Goal: Task Accomplishment & Management: Use online tool/utility

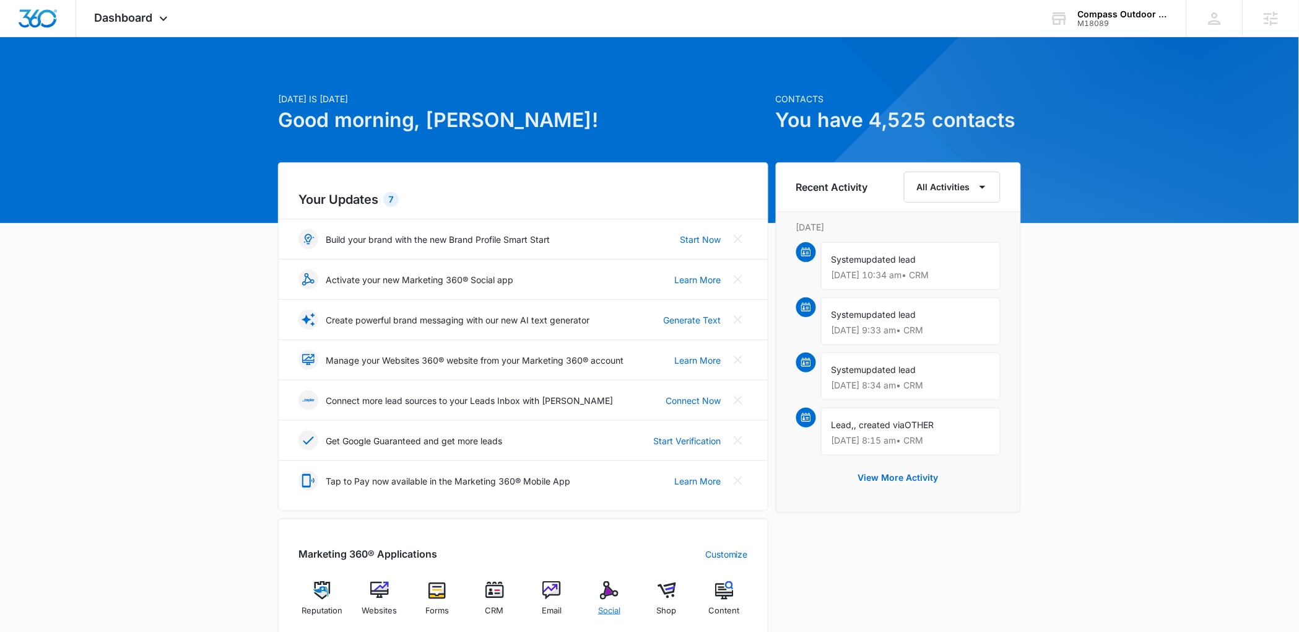
click at [619, 618] on div "Social" at bounding box center [610, 603] width 48 height 45
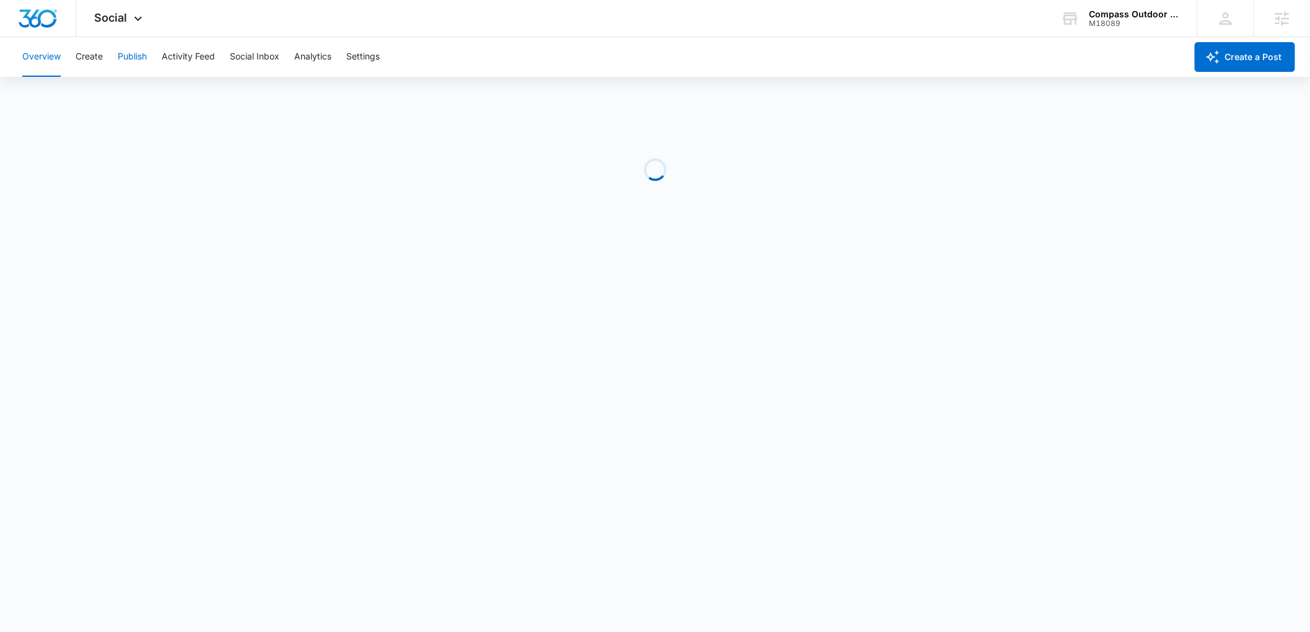
click at [124, 59] on button "Publish" at bounding box center [132, 57] width 29 height 40
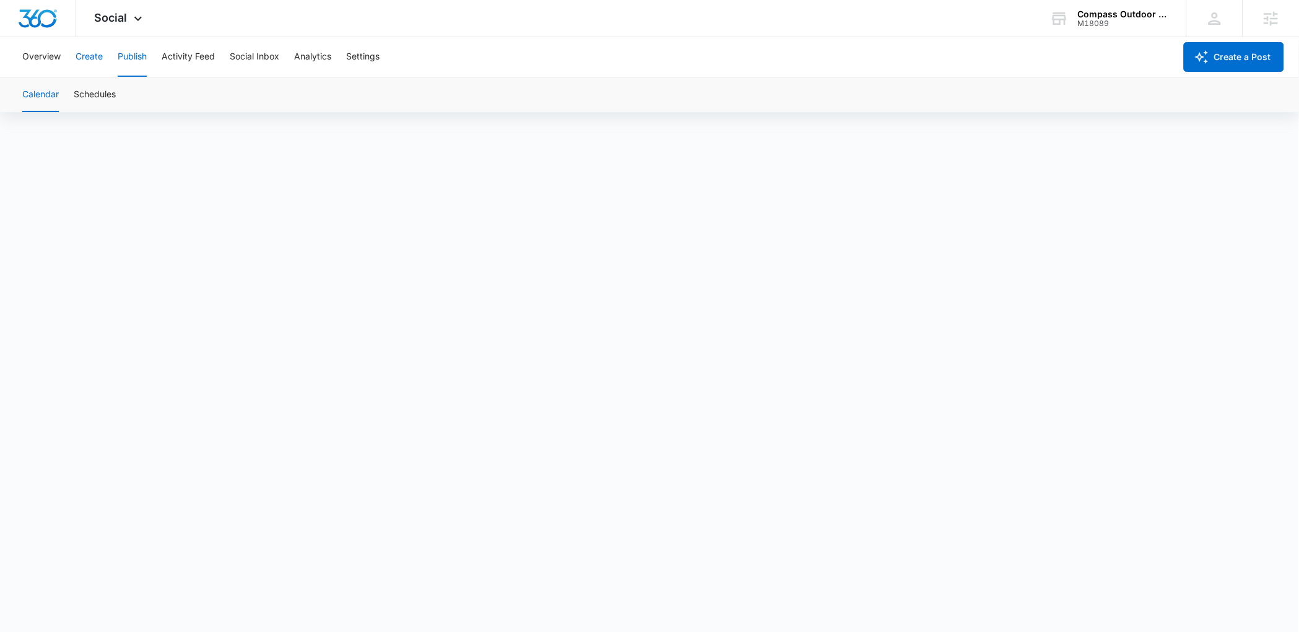
click at [88, 66] on button "Create" at bounding box center [89, 57] width 27 height 40
click at [122, 95] on button "Approvals" at bounding box center [120, 94] width 41 height 35
